Goal: Information Seeking & Learning: Learn about a topic

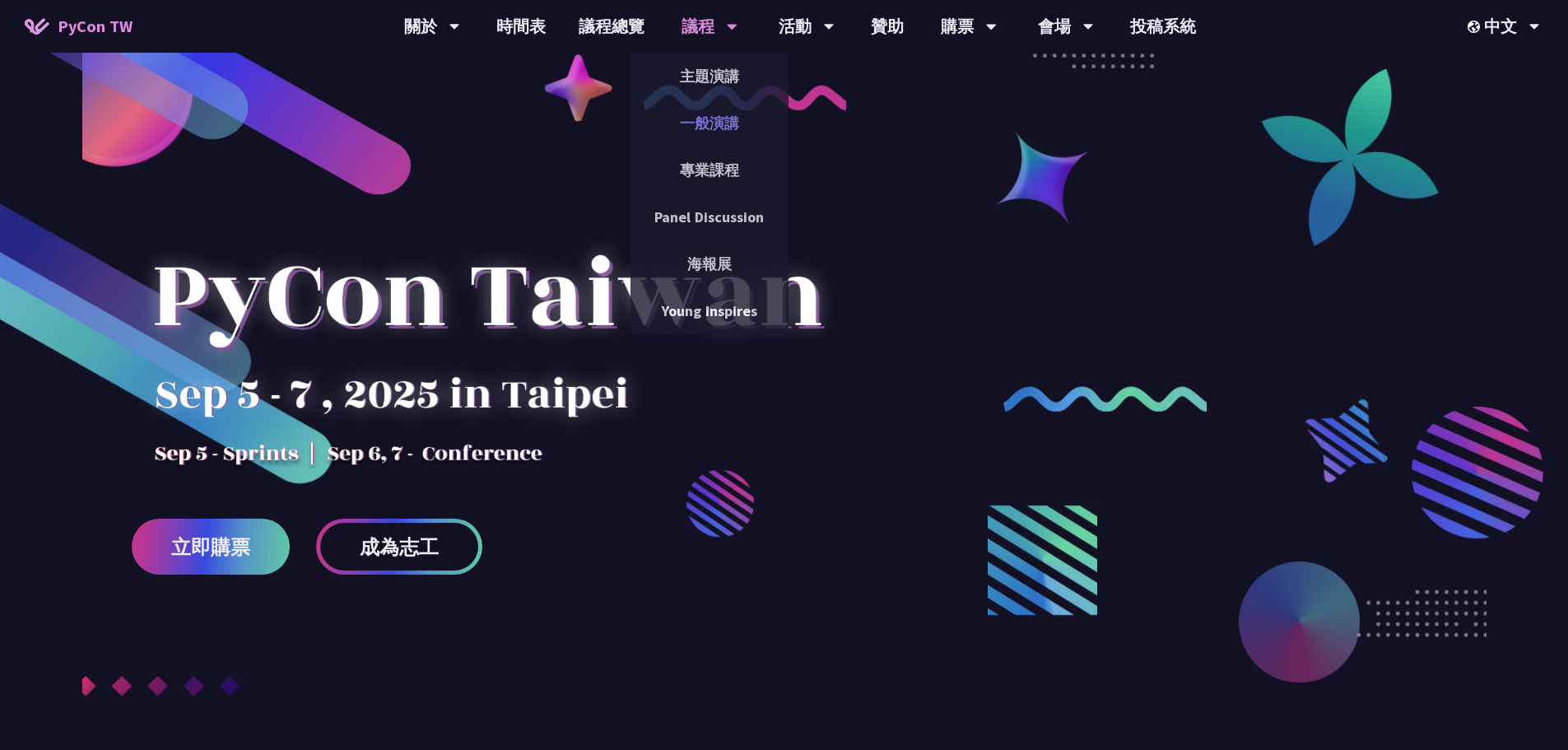
click at [716, 114] on link "一般演講" at bounding box center [709, 123] width 158 height 39
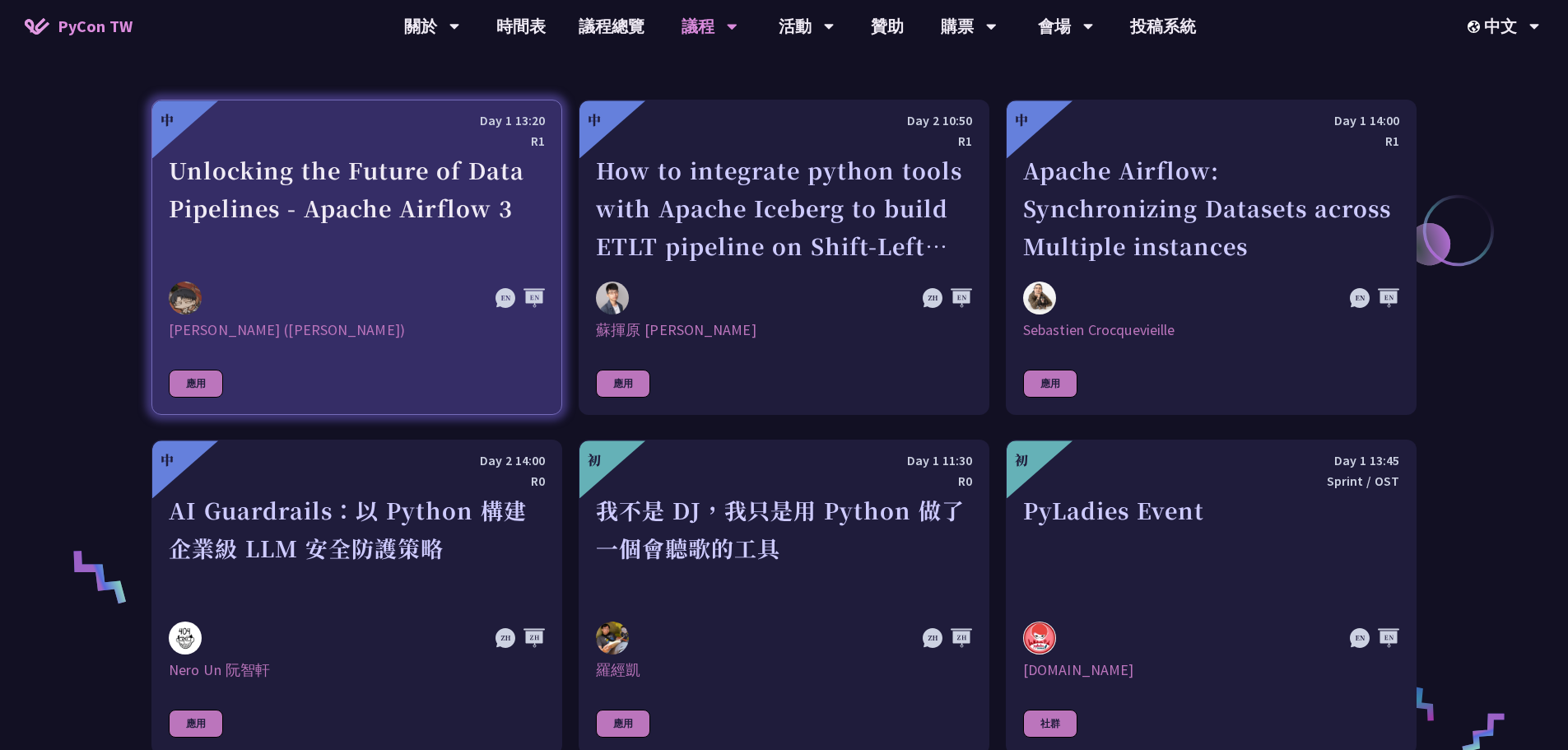
scroll to position [1071, 0]
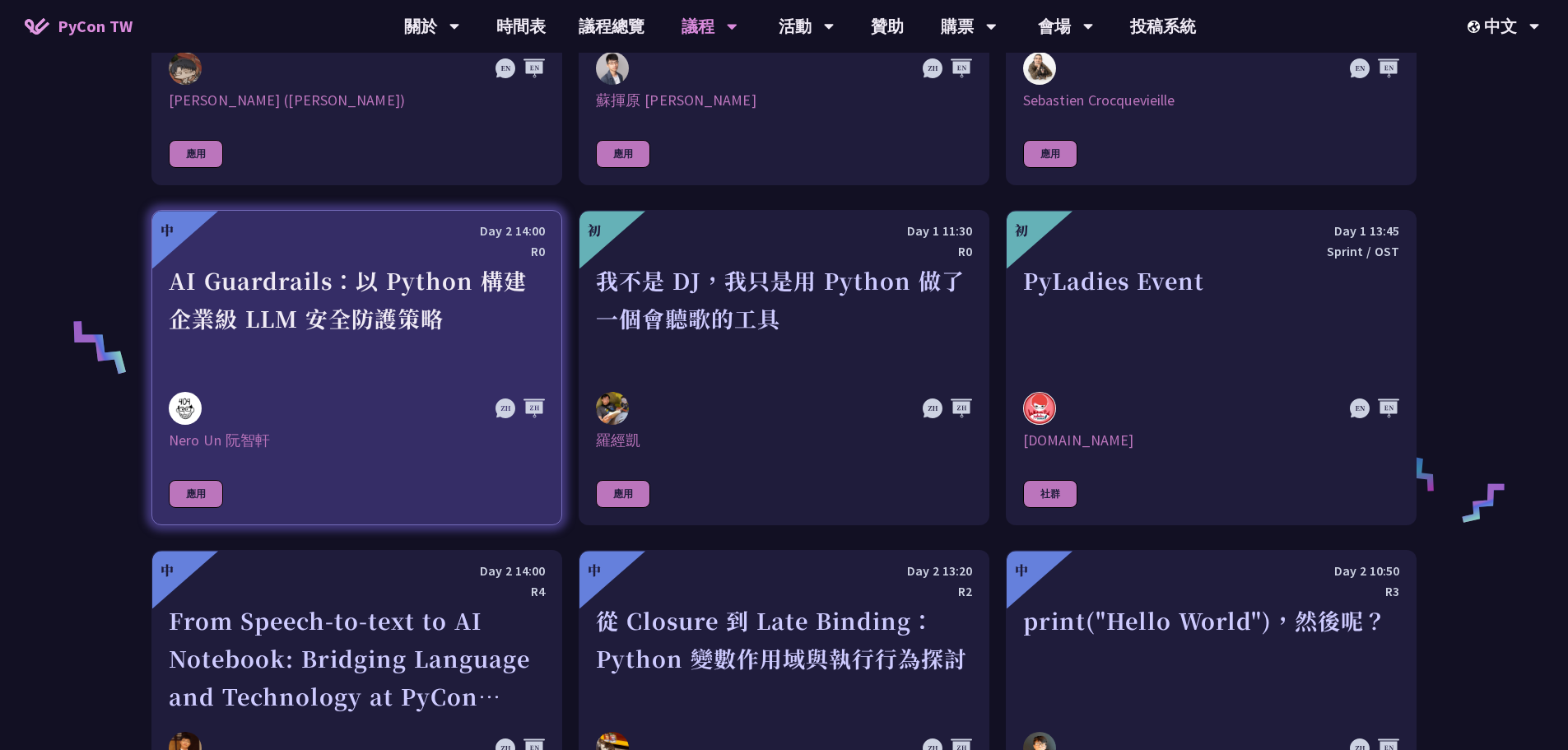
click at [381, 301] on div "AI Guardrails：以 Python 構建企業級 LLM 安全防護策略" at bounding box center [356, 318] width 376 height 113
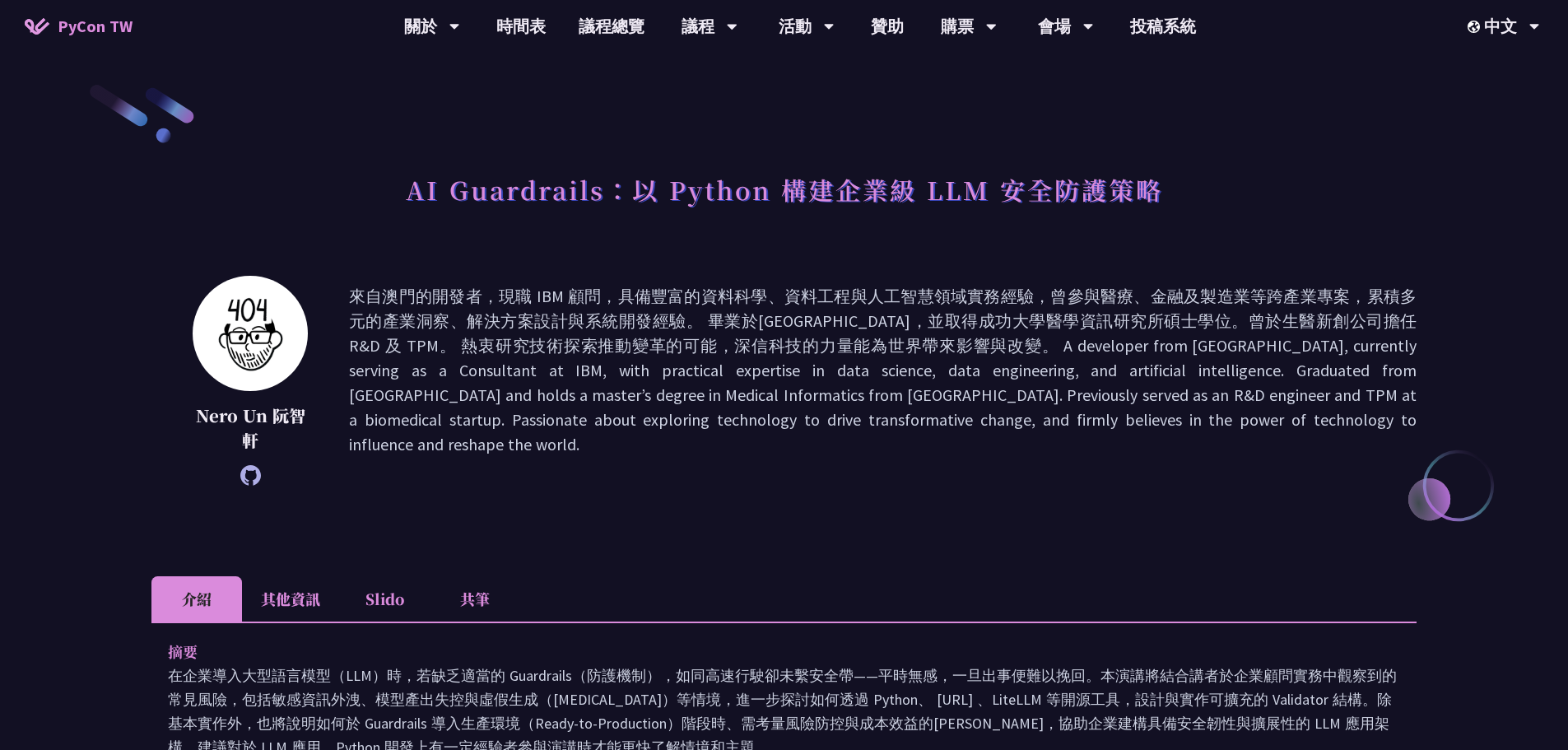
scroll to position [576, 0]
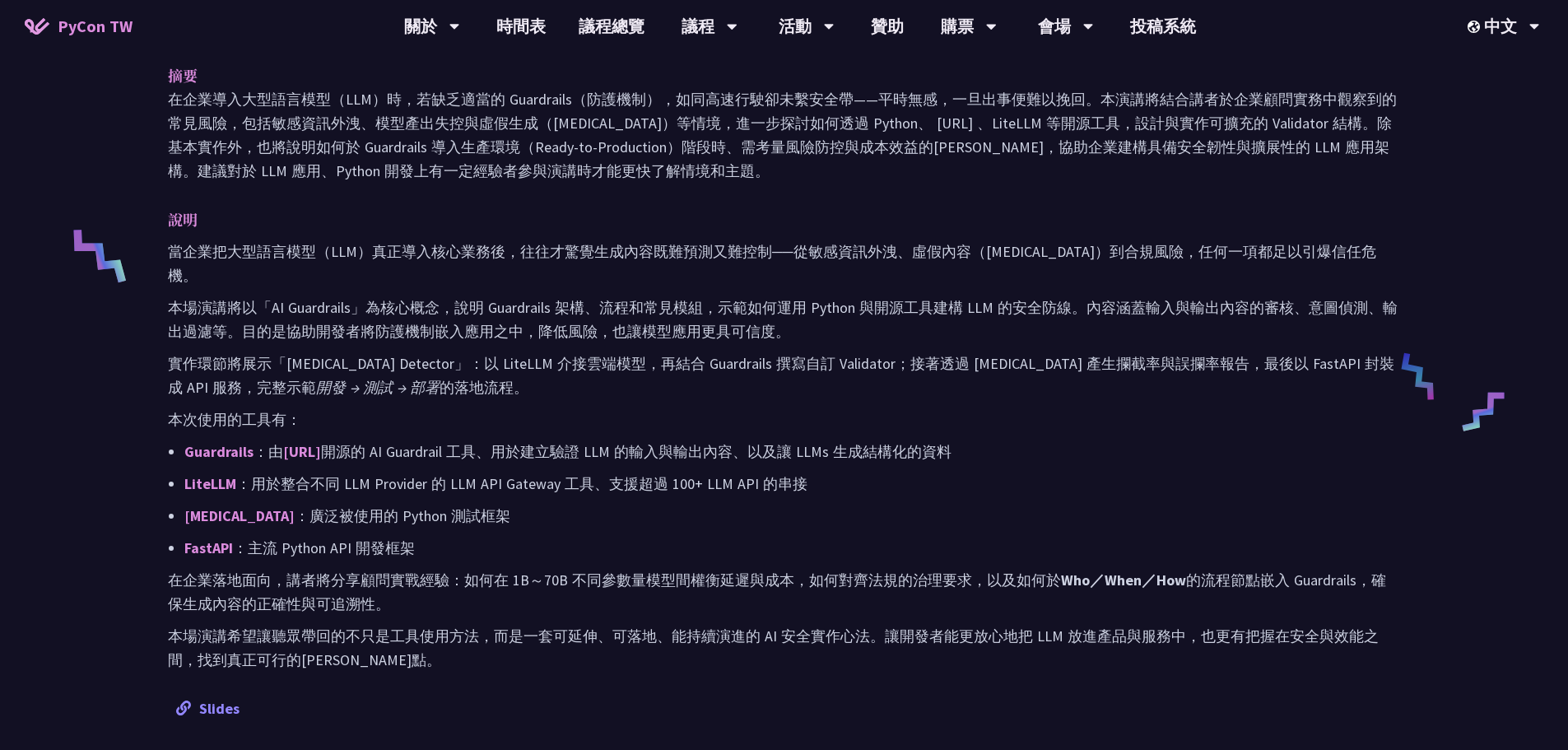
click at [225, 699] on link "Slides" at bounding box center [208, 708] width 63 height 19
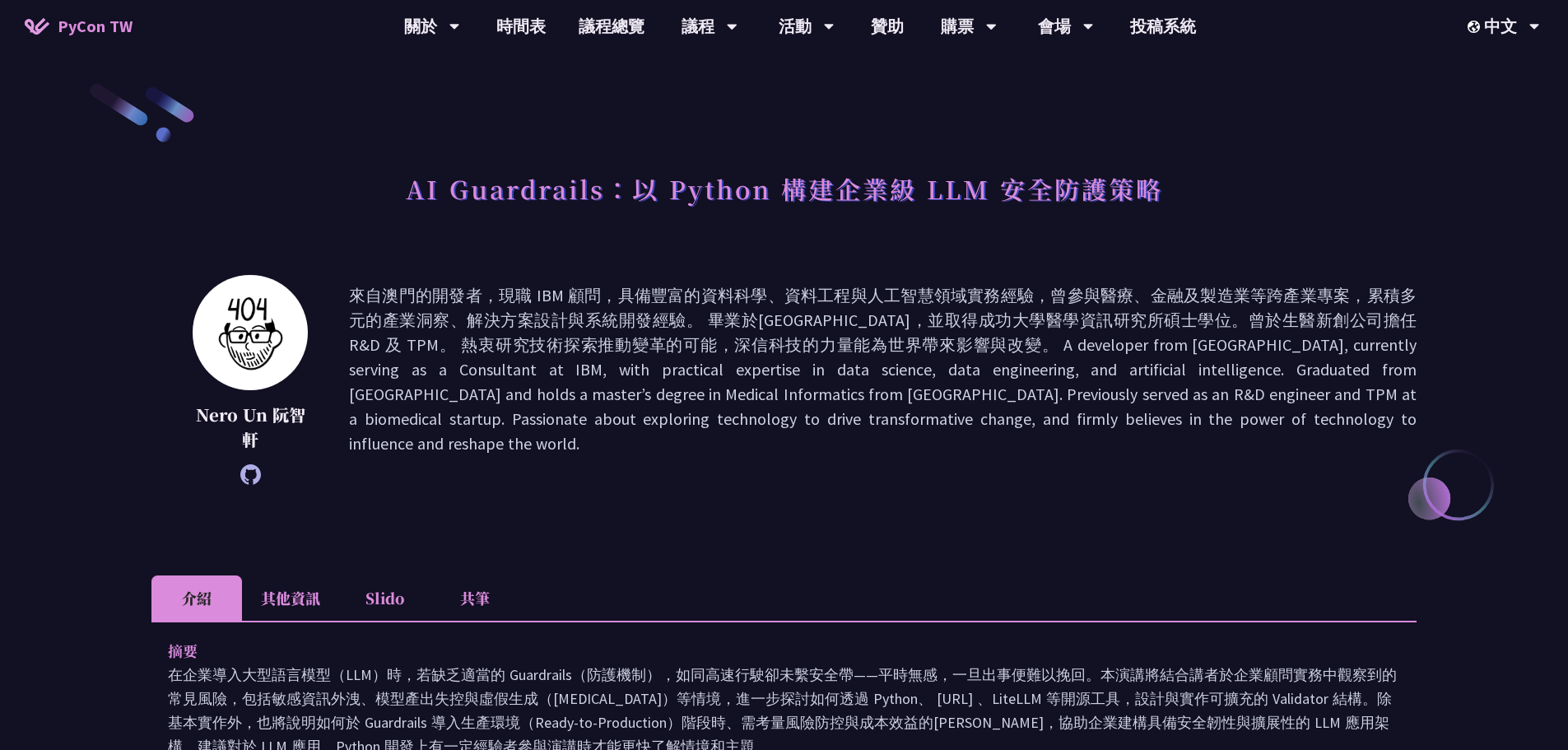
scroll to position [0, 0]
click at [369, 605] on li "Slido" at bounding box center [384, 599] width 91 height 45
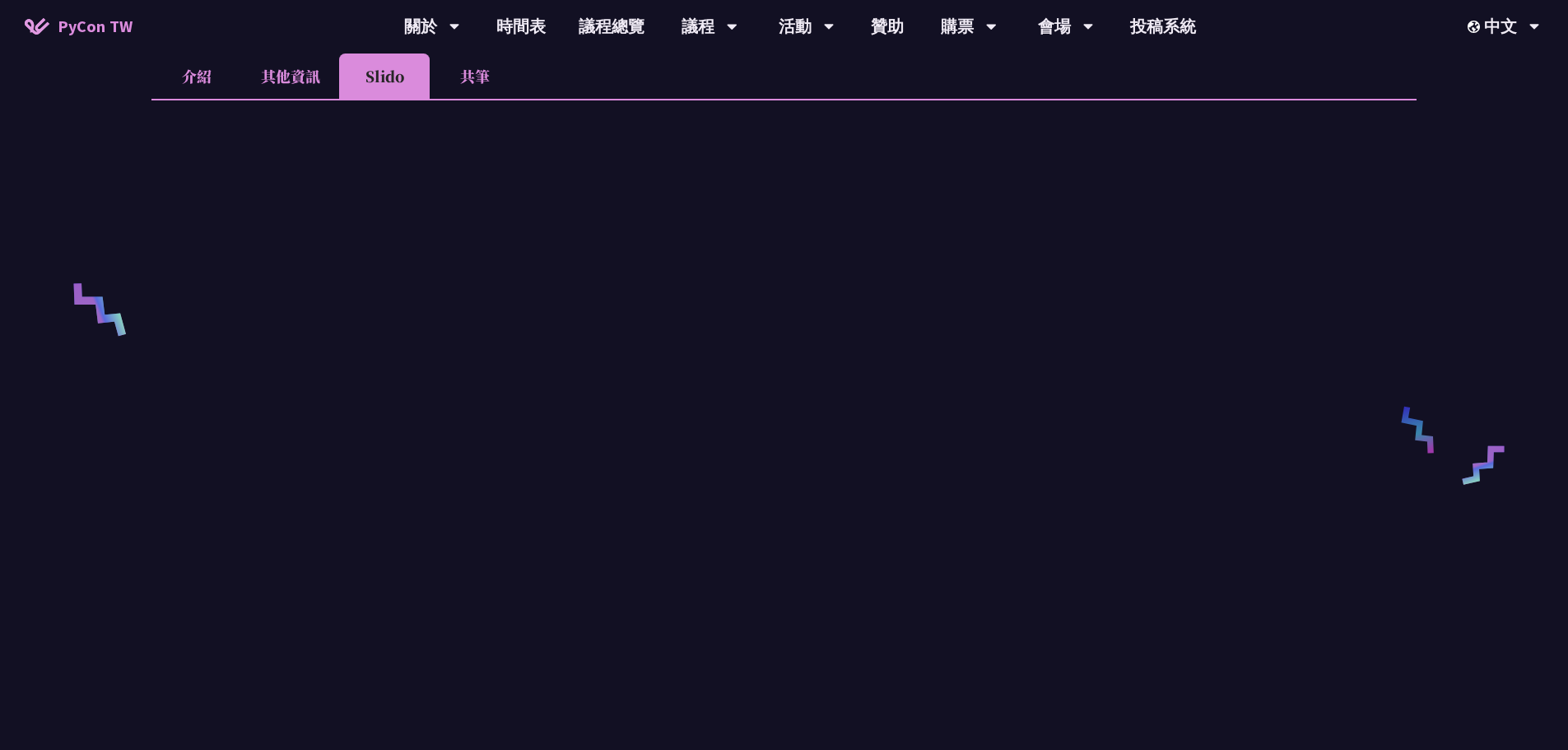
scroll to position [494, 0]
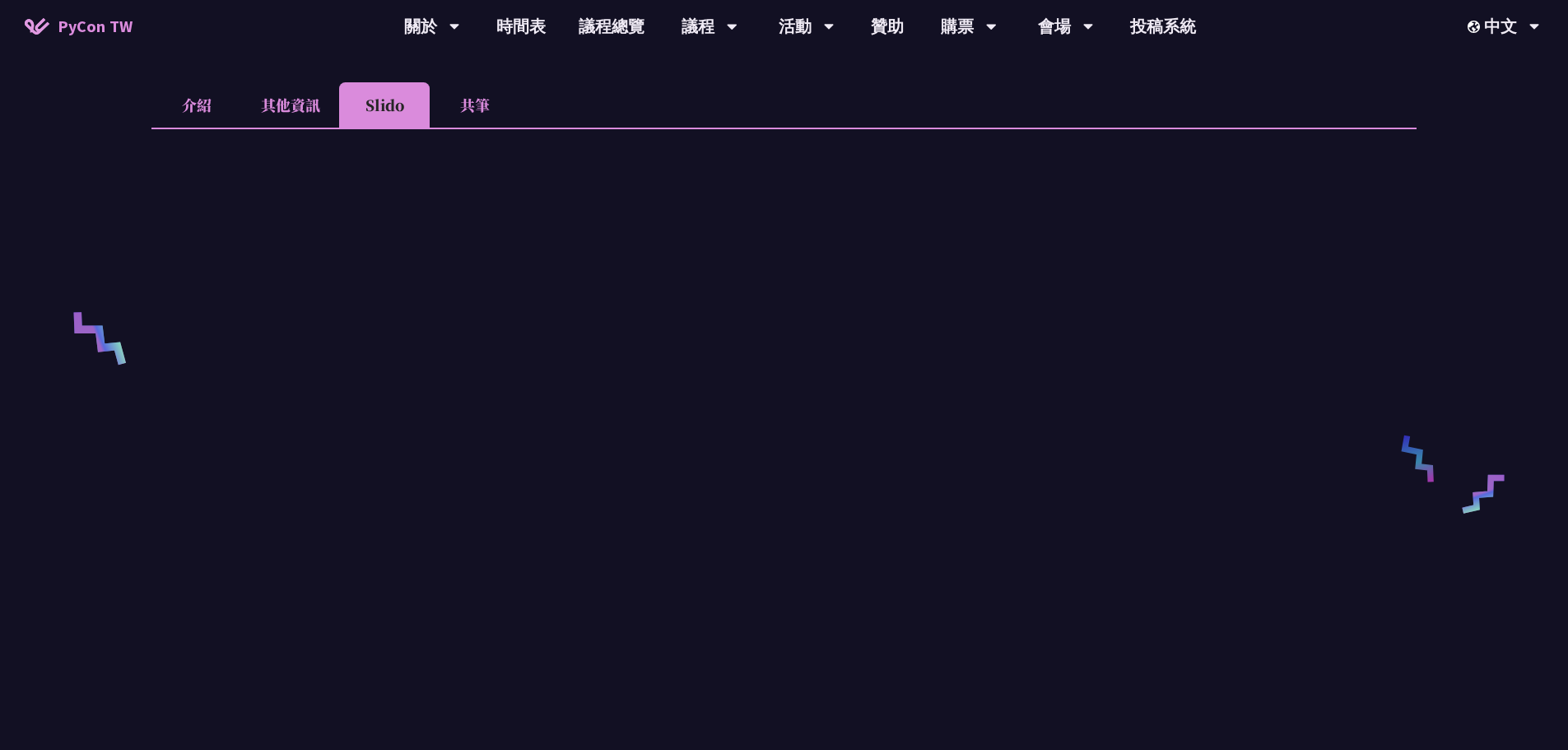
click at [498, 108] on li "共筆" at bounding box center [475, 105] width 91 height 45
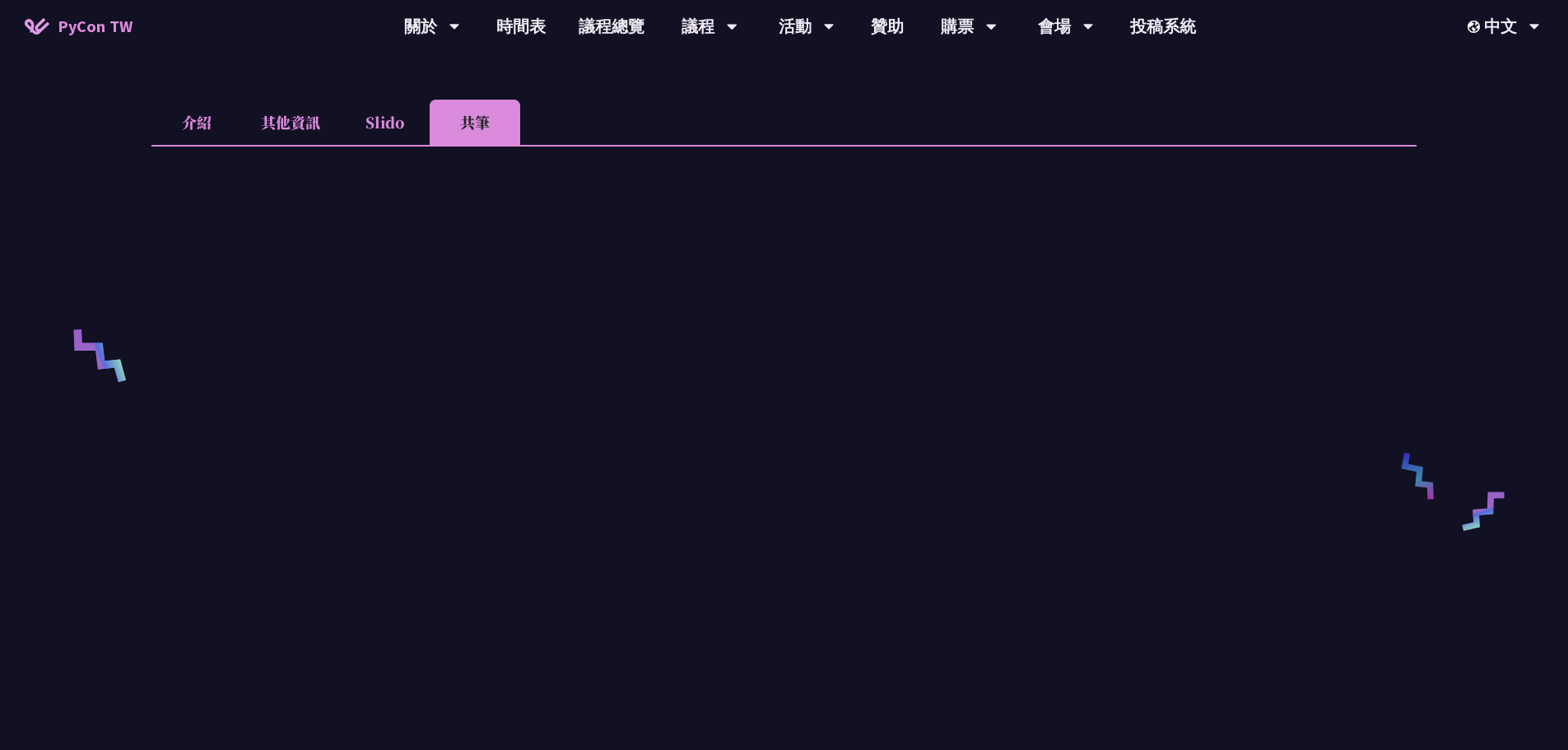
scroll to position [576, 0]
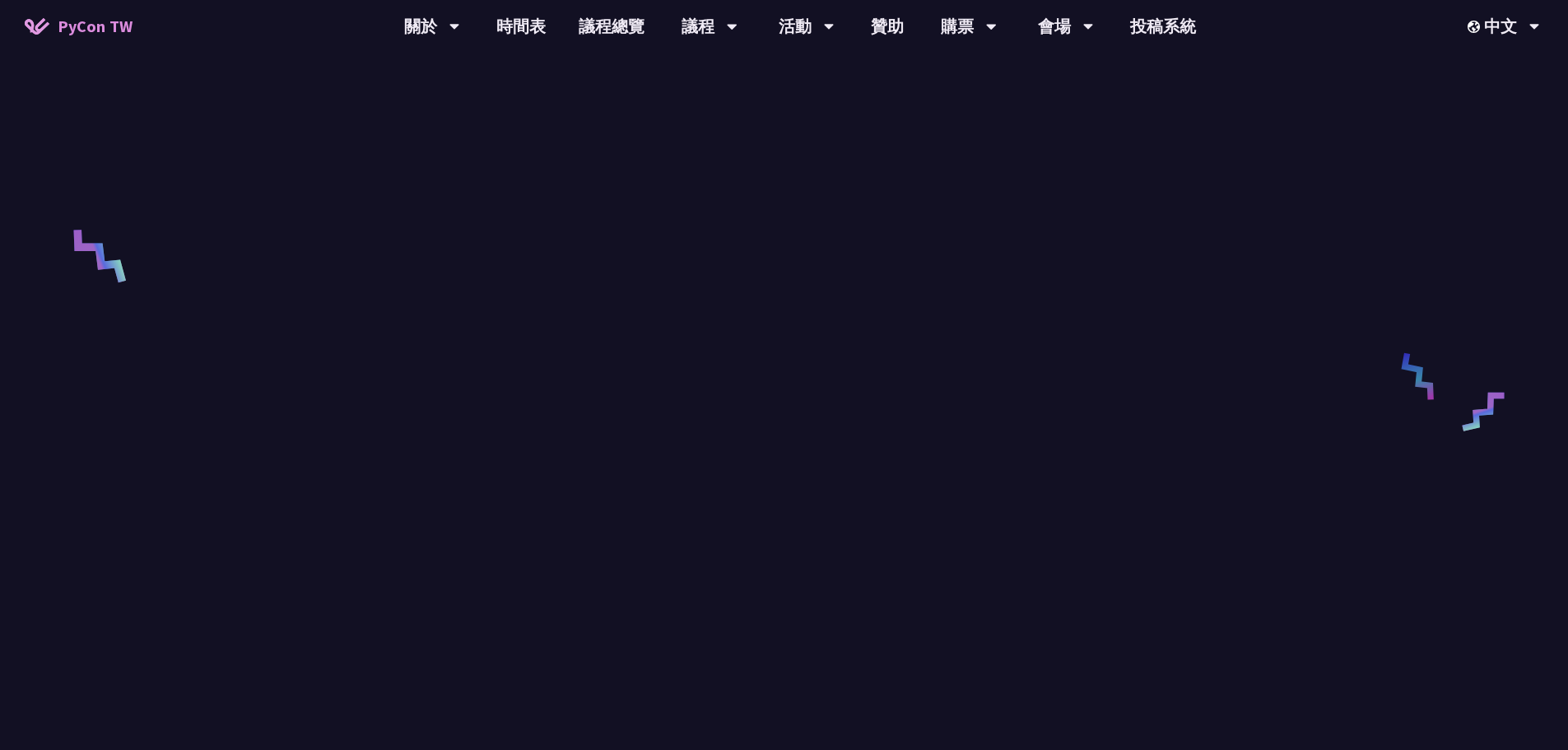
click at [1493, 179] on div "AI Guardrails：以 Python 構建企業級 LLM 安全防護策略 Nero Un [PERSON_NAME] 介紹 其他資訊 Slido 共筆 …" at bounding box center [784, 377] width 1568 height 1907
